Goal: Transaction & Acquisition: Purchase product/service

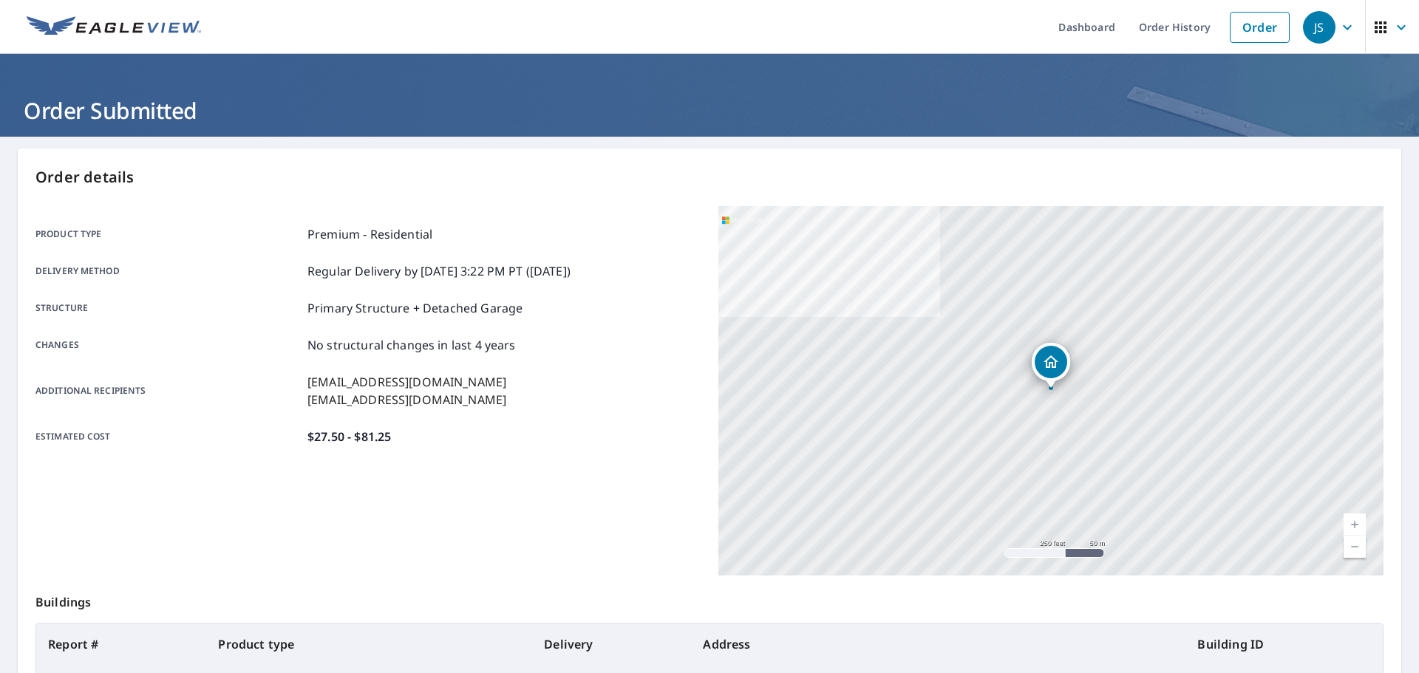
scroll to position [1, 0]
click at [1270, 15] on link "Order" at bounding box center [1260, 26] width 60 height 31
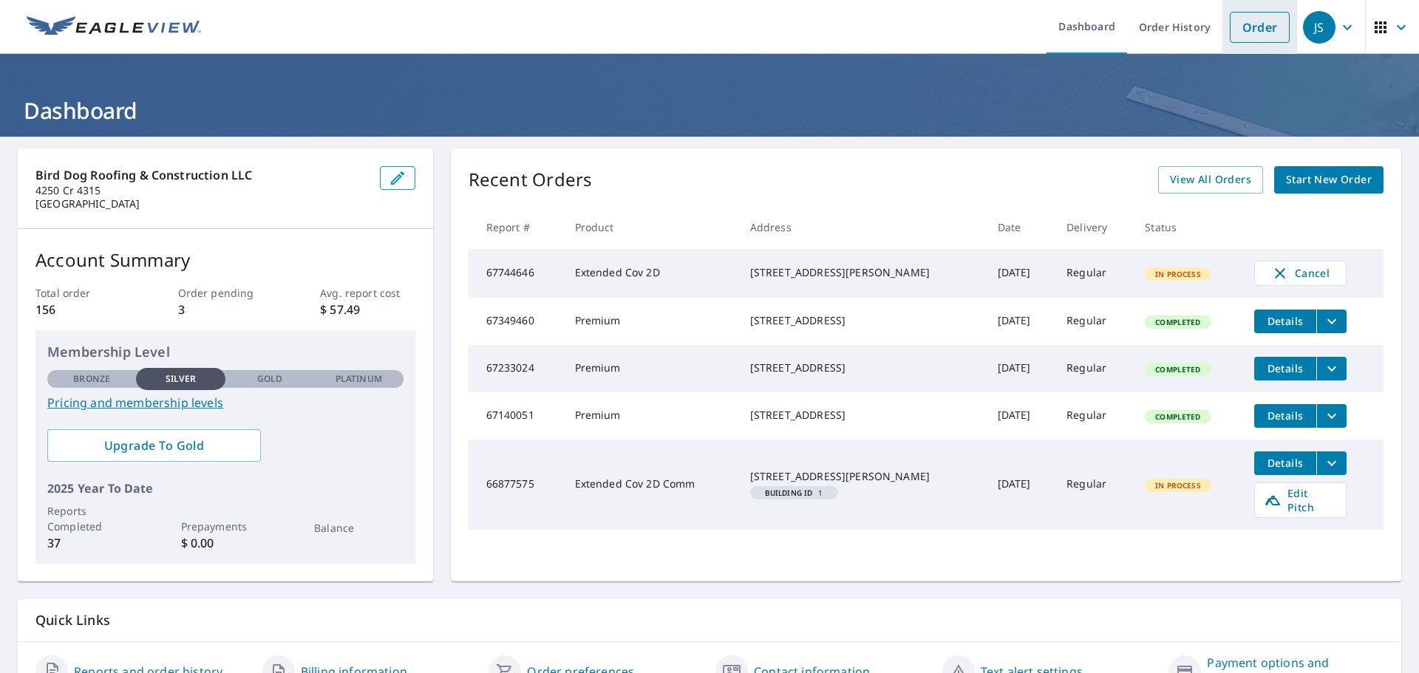
click at [1258, 21] on link "Order" at bounding box center [1260, 27] width 60 height 31
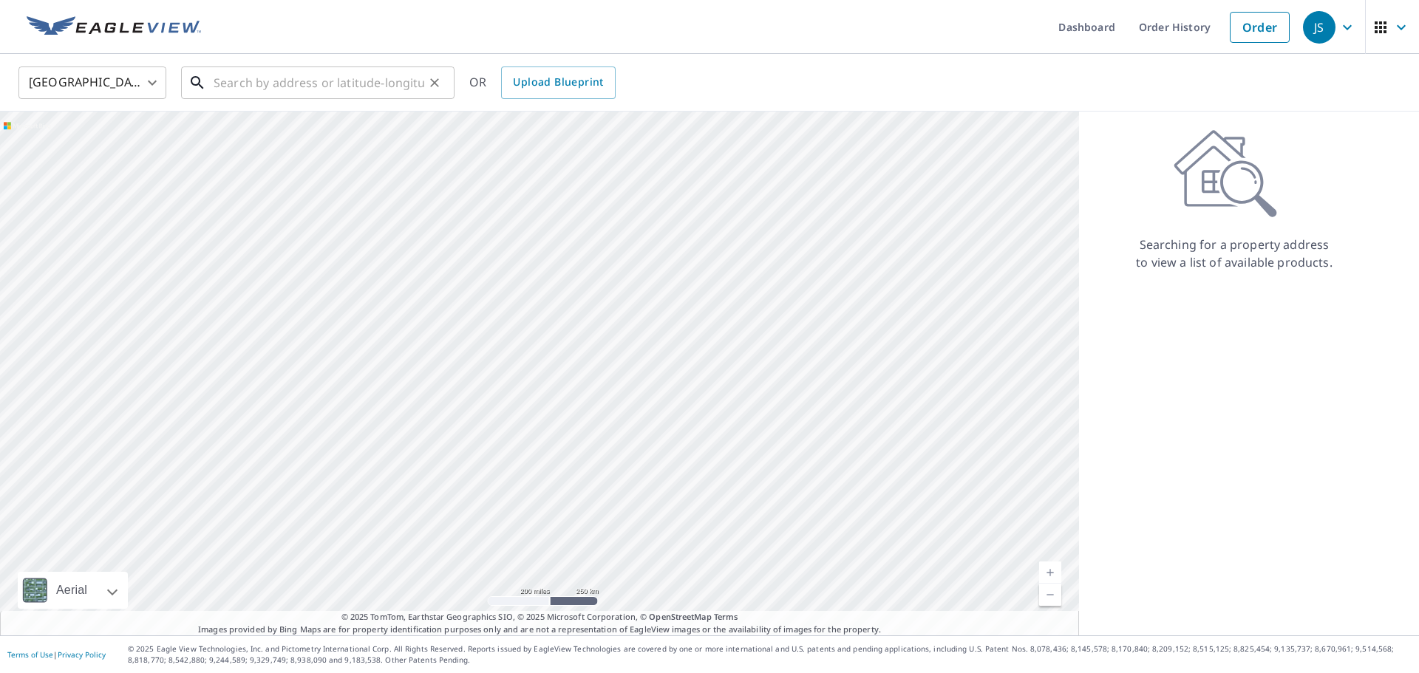
click at [328, 96] on input "text" at bounding box center [319, 82] width 211 height 41
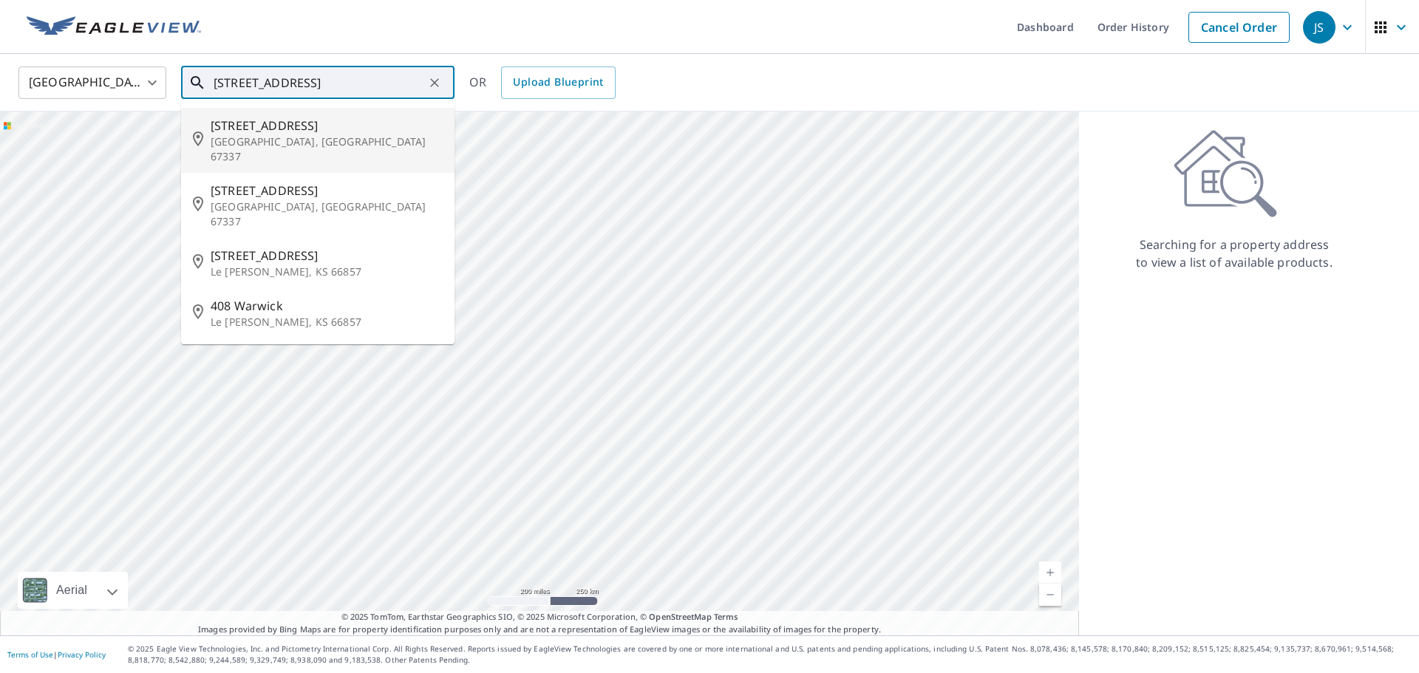
click at [289, 131] on span "[STREET_ADDRESS]" at bounding box center [327, 126] width 232 height 18
type input "[STREET_ADDRESS]"
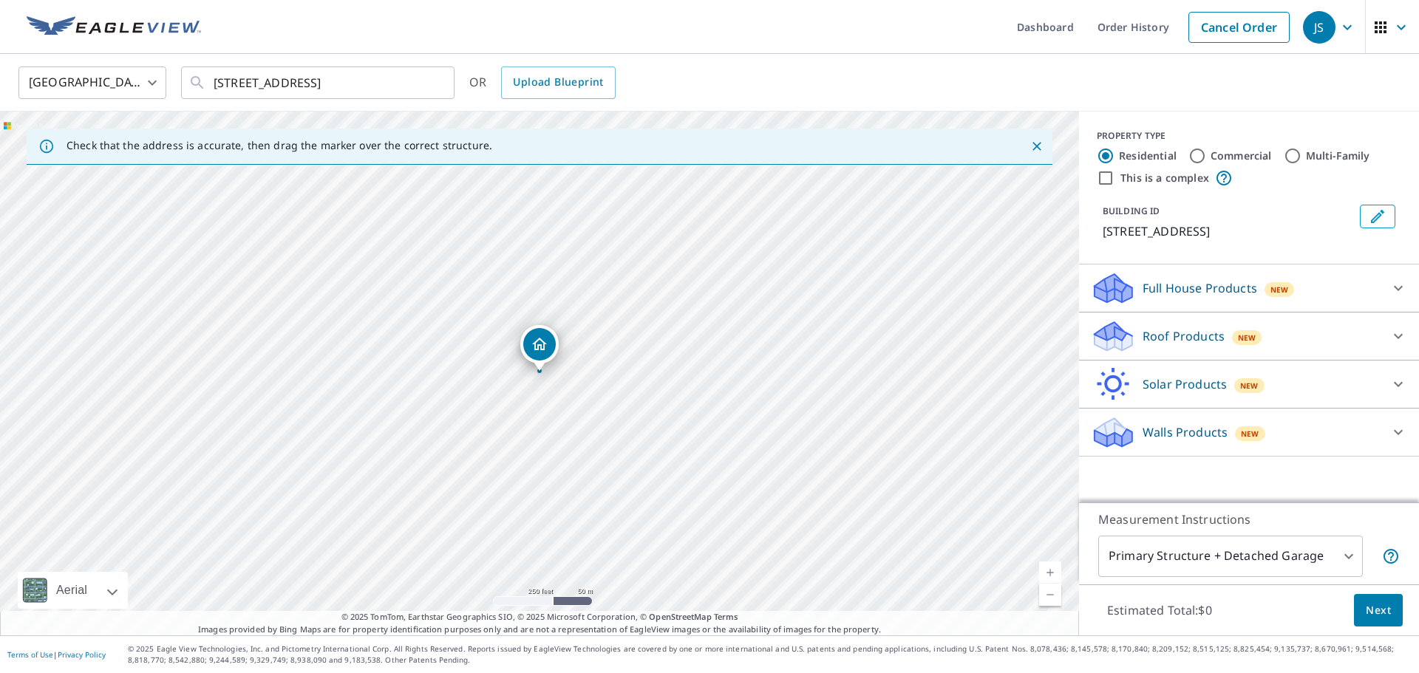
click at [1253, 346] on div "Roof Products New" at bounding box center [1236, 336] width 290 height 35
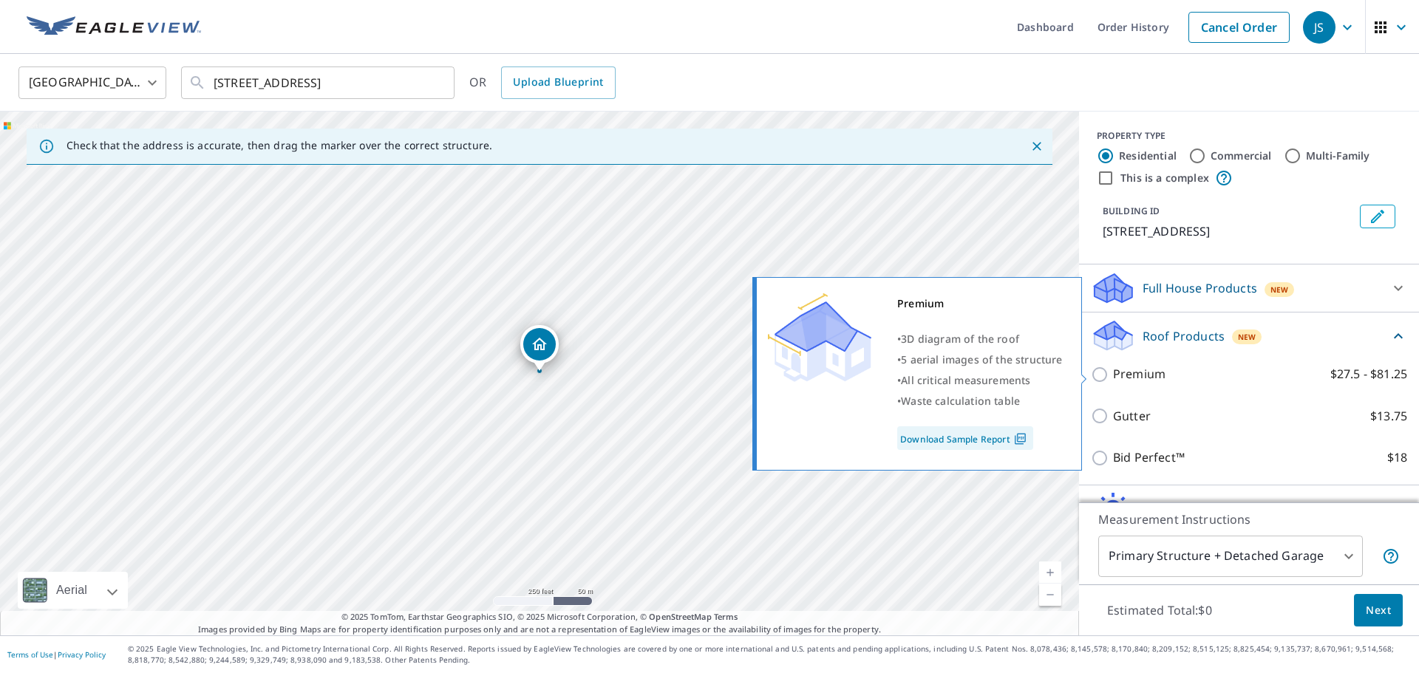
click at [1106, 371] on input "Premium $27.5 - $81.25" at bounding box center [1102, 375] width 22 height 18
checkbox input "true"
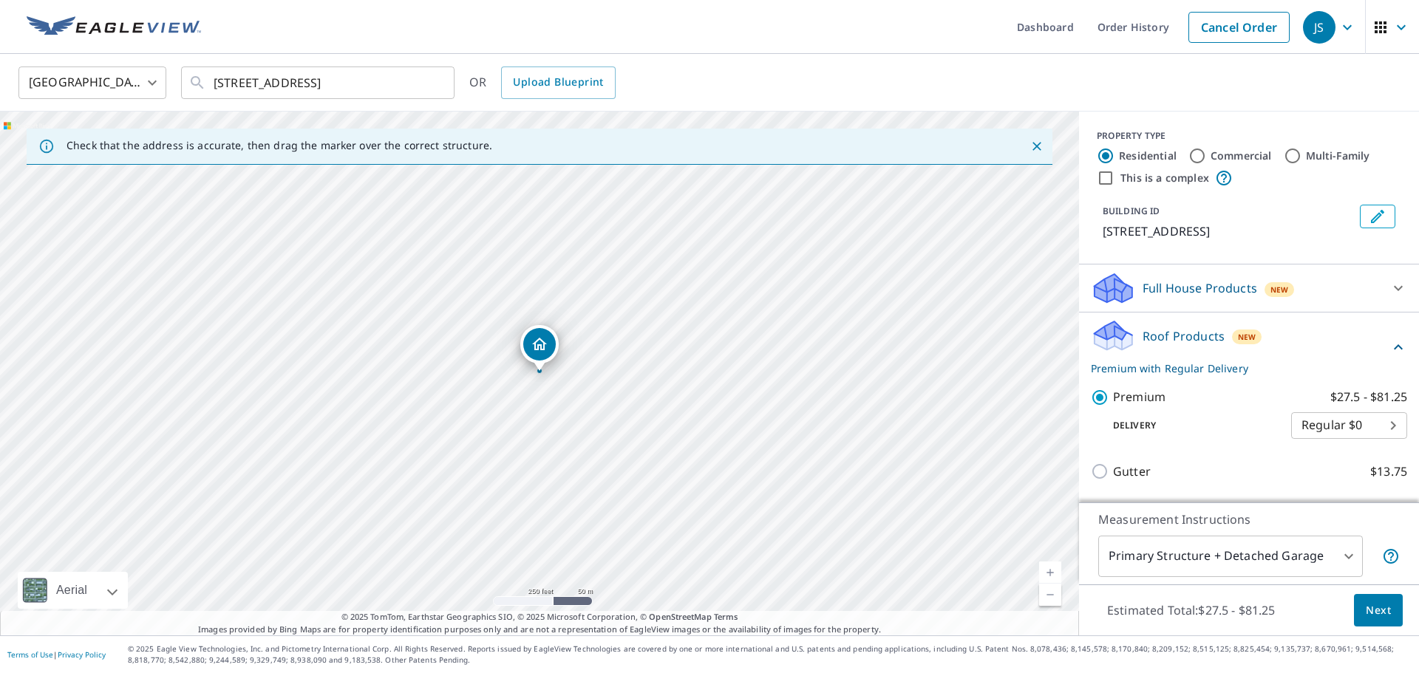
click at [1386, 611] on span "Next" at bounding box center [1378, 611] width 25 height 18
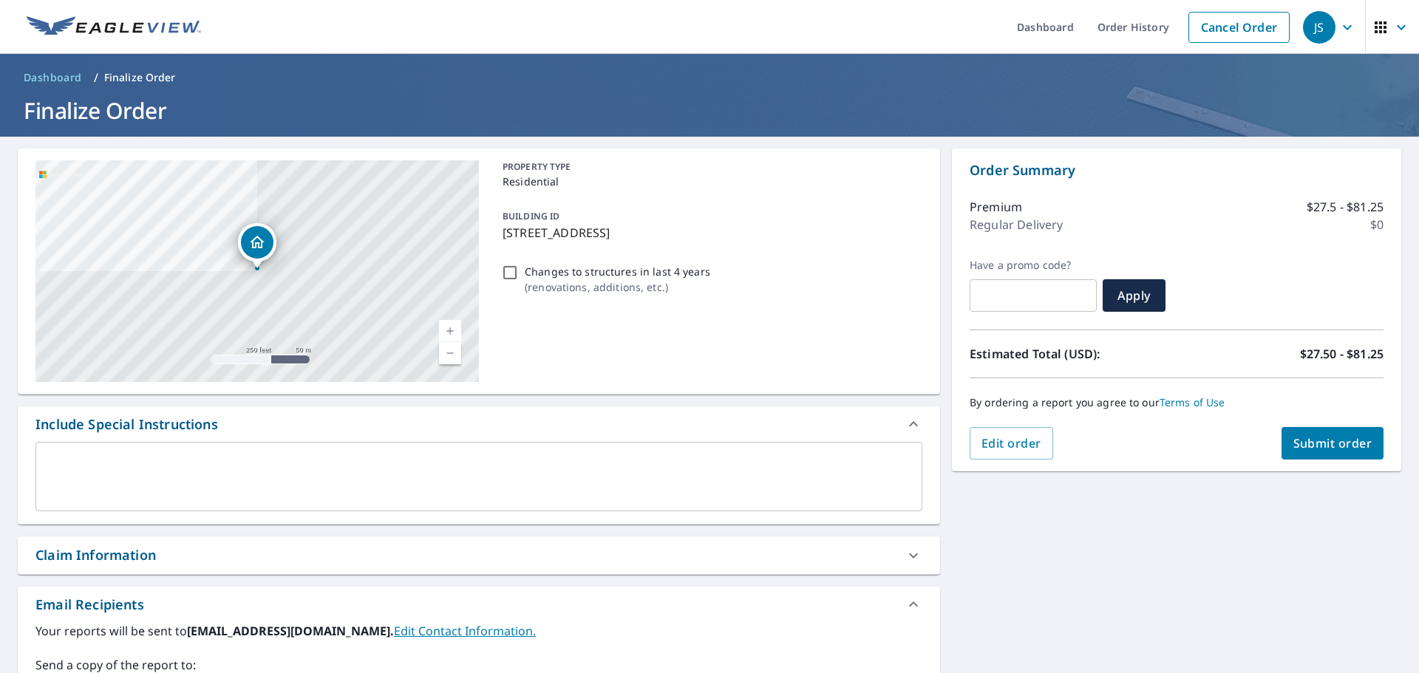
scroll to position [257, 0]
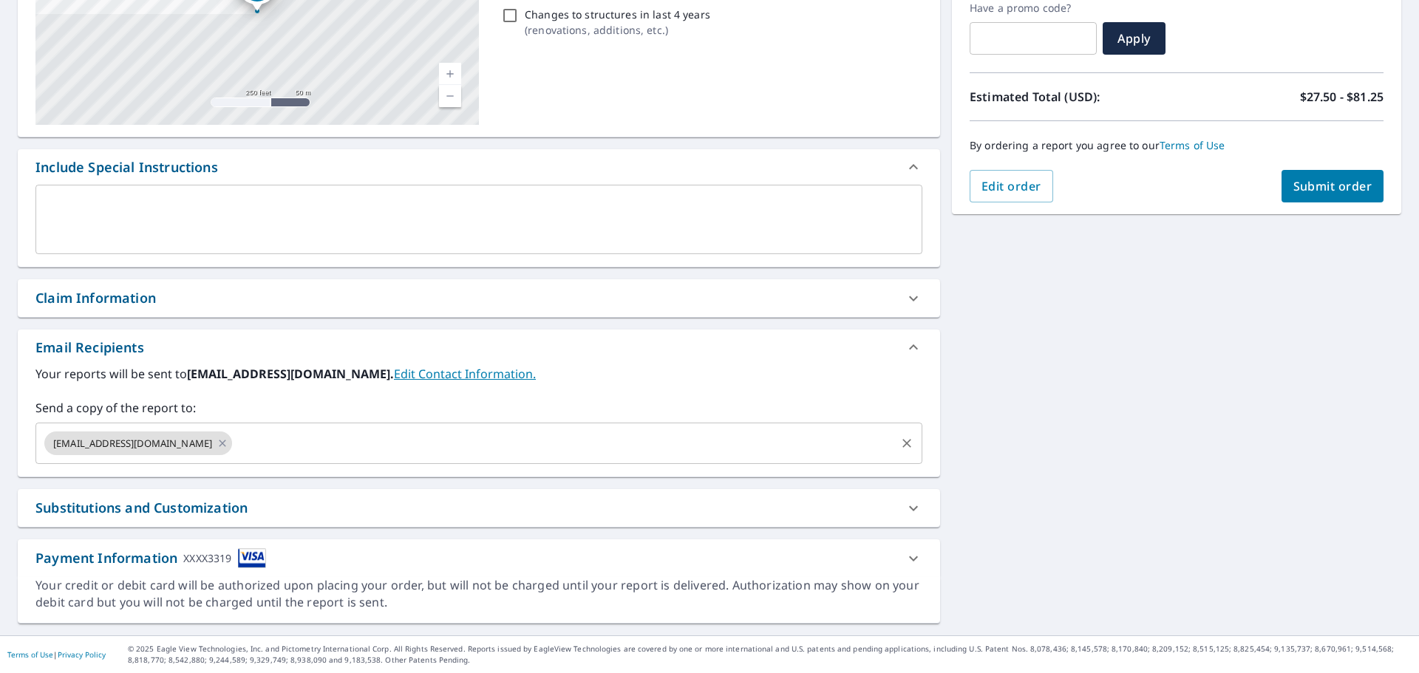
click at [437, 438] on input "text" at bounding box center [563, 443] width 659 height 28
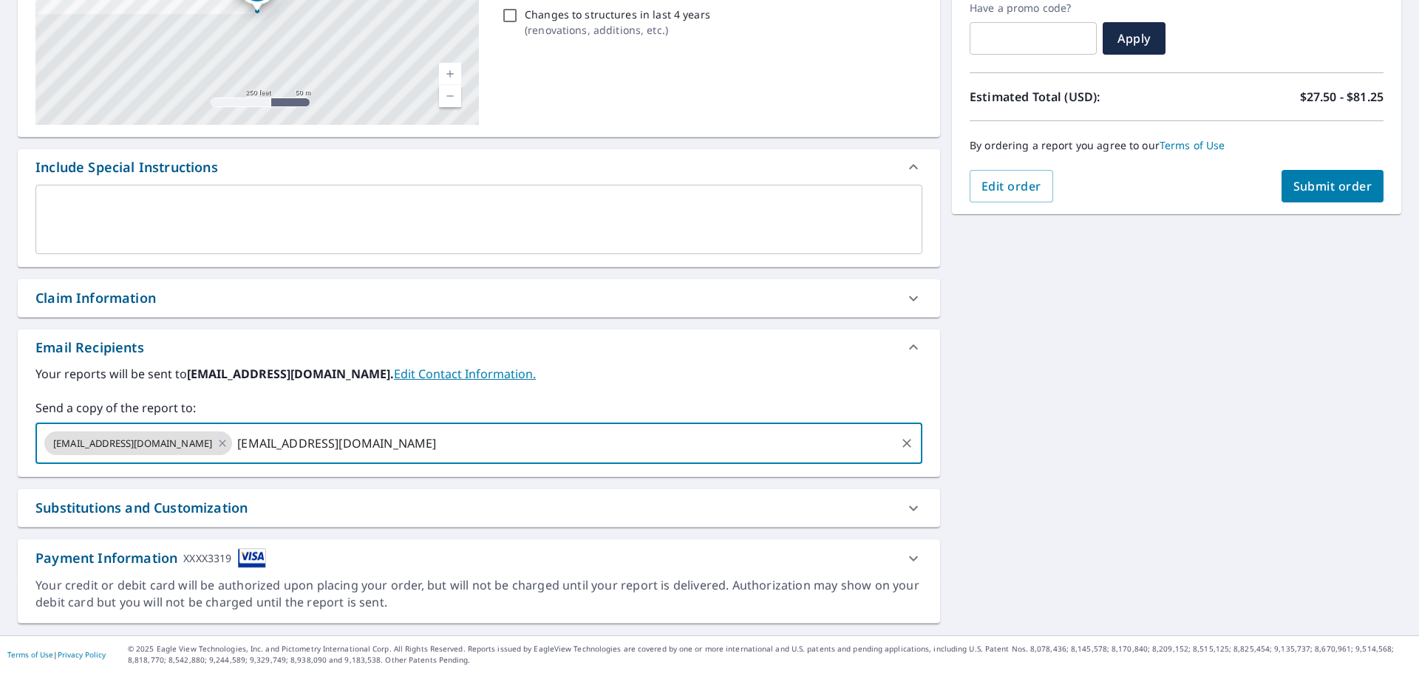
type input "[EMAIL_ADDRESS][DOMAIN_NAME]"
click at [1042, 452] on div "[STREET_ADDRESS] Aerial Road A standard road map Aerial A detailed look from ab…" at bounding box center [709, 258] width 1419 height 756
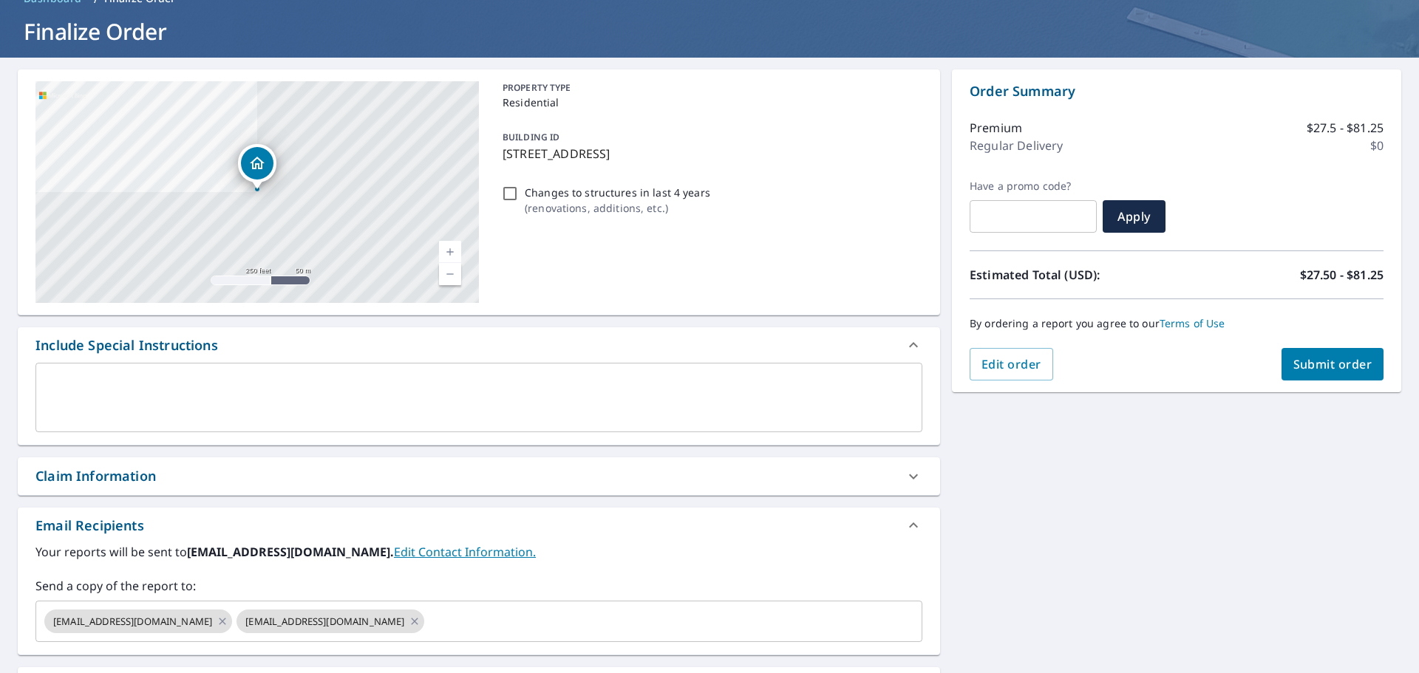
scroll to position [78, 0]
click at [1362, 361] on span "Submit order" at bounding box center [1332, 365] width 79 height 16
